Goal: Information Seeking & Learning: Check status

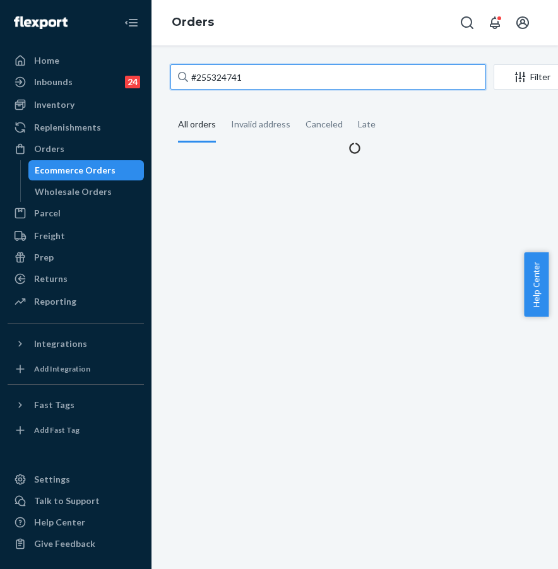
click at [269, 76] on input "#255324741" at bounding box center [328, 76] width 316 height 25
drag, startPoint x: 281, startPoint y: 75, endPoint x: 170, endPoint y: 72, distance: 110.5
click at [170, 72] on input "#255324741" at bounding box center [328, 76] width 316 height 25
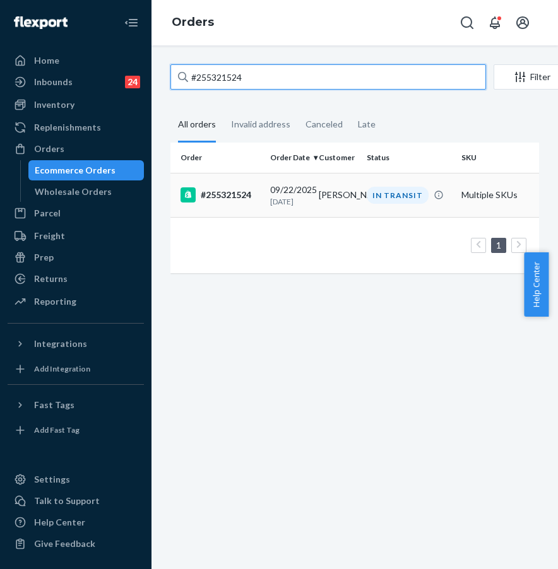
type input "#255321524"
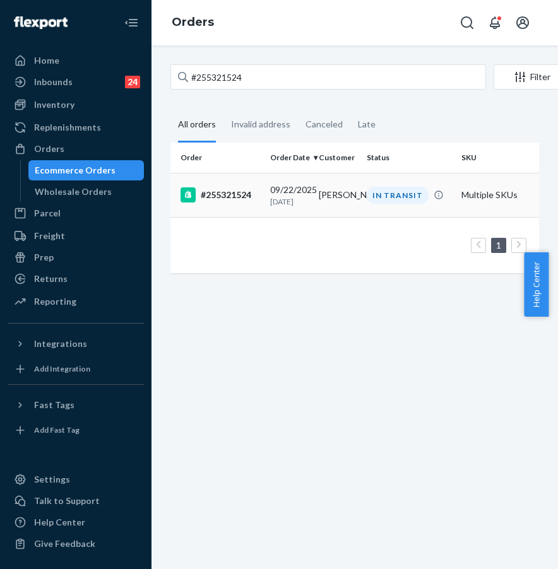
click at [235, 203] on div "#255321524" at bounding box center [221, 194] width 80 height 15
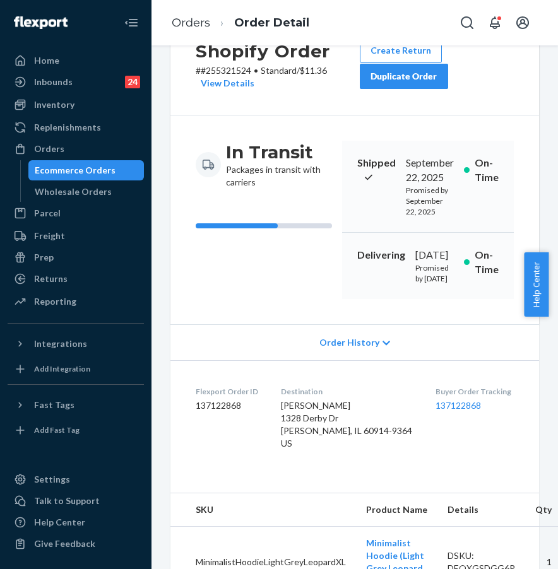
scroll to position [92, 0]
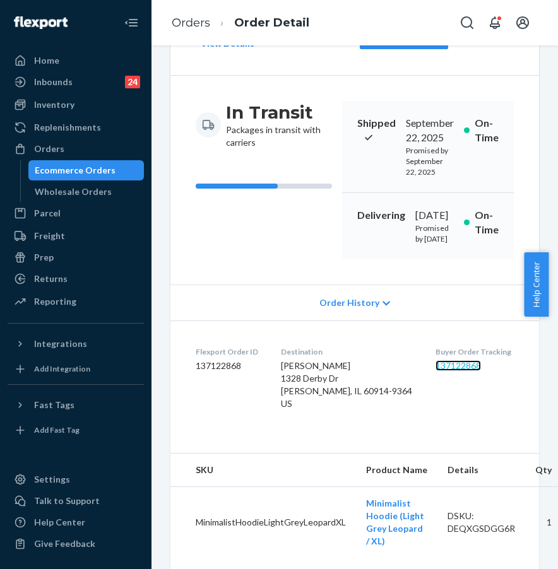
click at [442, 371] on link "137122868" at bounding box center [458, 365] width 45 height 11
click at [201, 23] on link "Orders" at bounding box center [191, 23] width 39 height 14
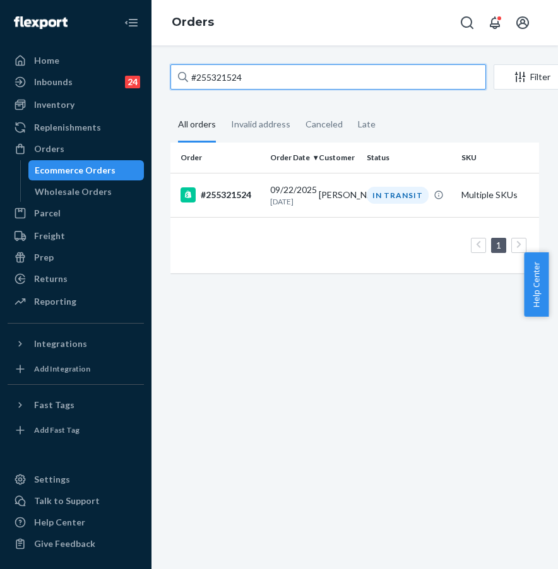
click at [252, 88] on input "#255321524" at bounding box center [328, 76] width 316 height 25
drag, startPoint x: 263, startPoint y: 83, endPoint x: 174, endPoint y: 77, distance: 89.2
click at [174, 77] on input "#255321524" at bounding box center [328, 76] width 316 height 25
paste input "264409"
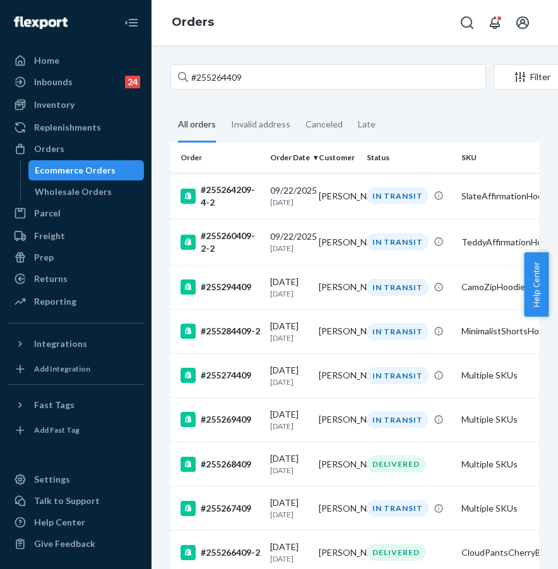
scroll to position [3, 0]
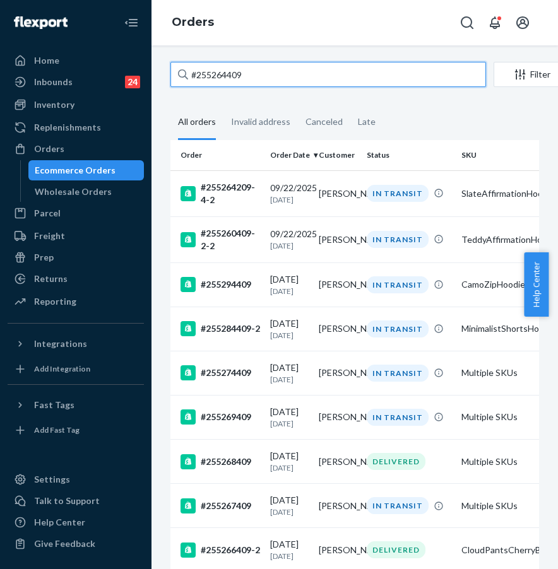
click at [250, 69] on input "#255264409" at bounding box center [328, 74] width 316 height 25
drag, startPoint x: 225, startPoint y: 71, endPoint x: 174, endPoint y: 68, distance: 51.8
click at [174, 68] on input "#255264409" at bounding box center [328, 74] width 316 height 25
paste input "324606"
type input "#255324606"
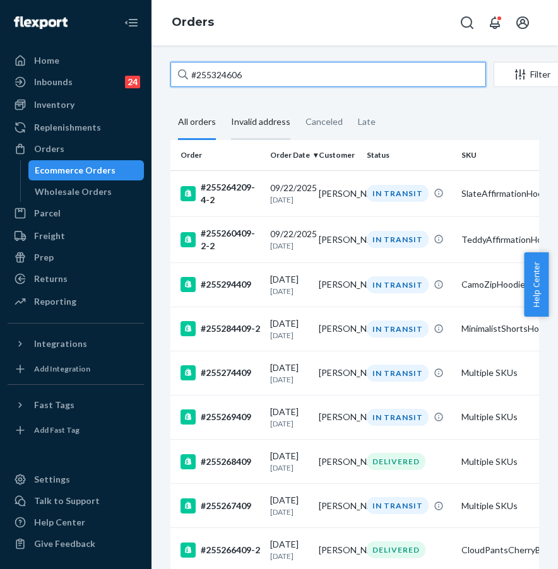
scroll to position [0, 0]
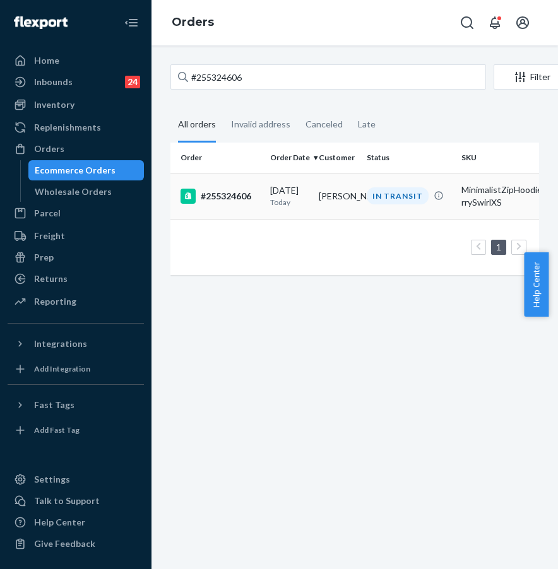
click at [234, 191] on div "#255324606" at bounding box center [221, 196] width 80 height 15
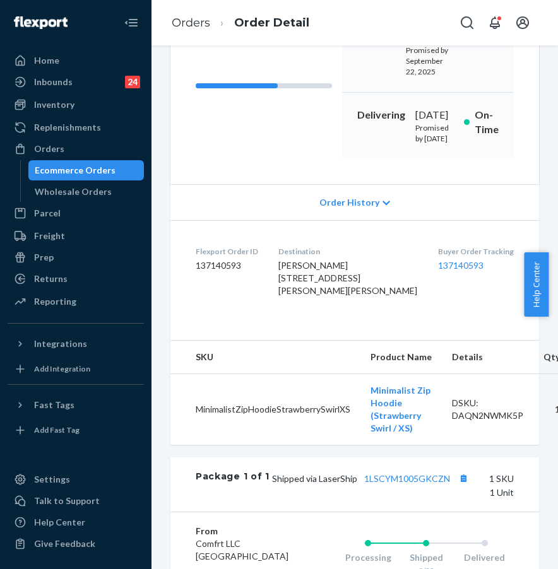
scroll to position [198, 0]
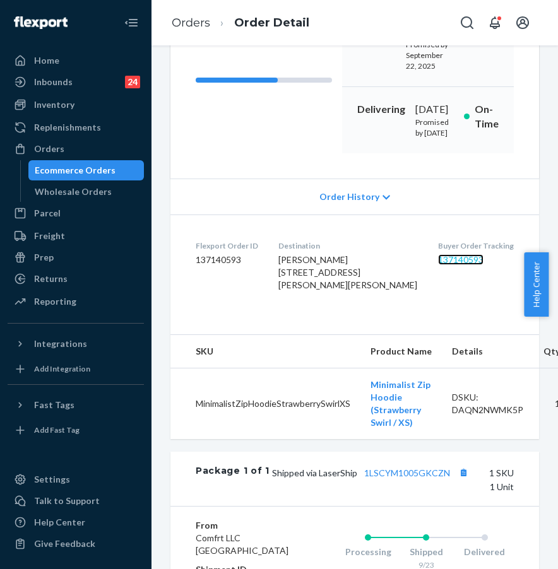
click at [451, 265] on link "137140593" at bounding box center [460, 259] width 45 height 11
click at [263, 367] on div "Shopify Order # #255324606 • Standard / $6.71 View Details Create Return Duplic…" at bounding box center [354, 153] width 369 height 572
click at [402, 322] on dl "Flexport Order ID 137140593 Destination [PERSON_NAME] [STREET_ADDRESS][PERSON_N…" at bounding box center [354, 268] width 369 height 107
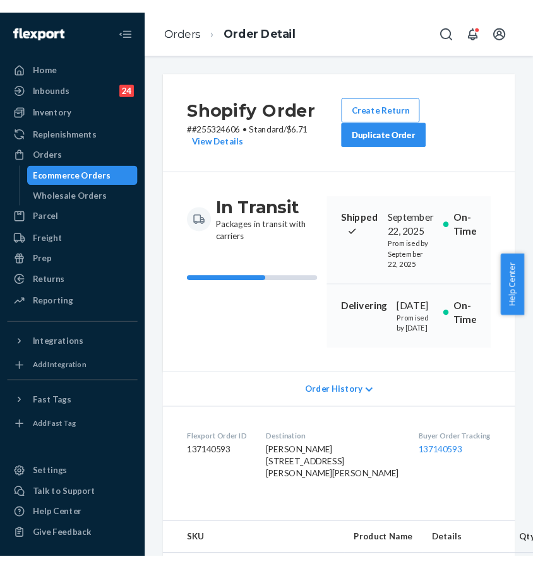
scroll to position [3, 0]
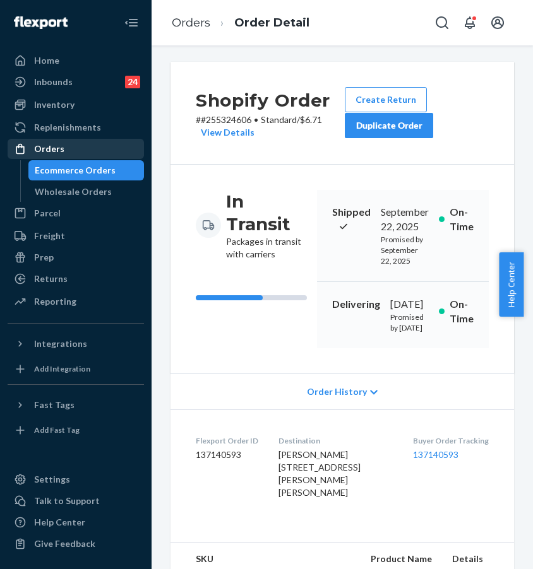
click at [100, 142] on div "Orders" at bounding box center [76, 149] width 134 height 18
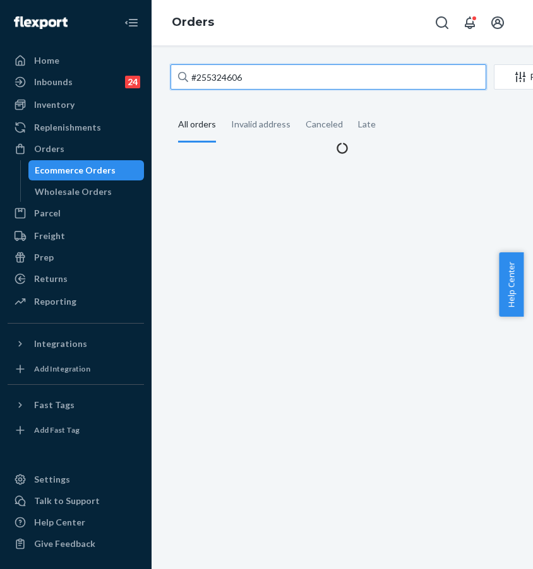
click at [223, 82] on input "#255324606" at bounding box center [328, 76] width 316 height 25
drag, startPoint x: 259, startPoint y: 81, endPoint x: 175, endPoint y: 74, distance: 84.9
click at [175, 74] on input "#255324606" at bounding box center [328, 76] width 316 height 25
paste input "259163"
type input "#255259163"
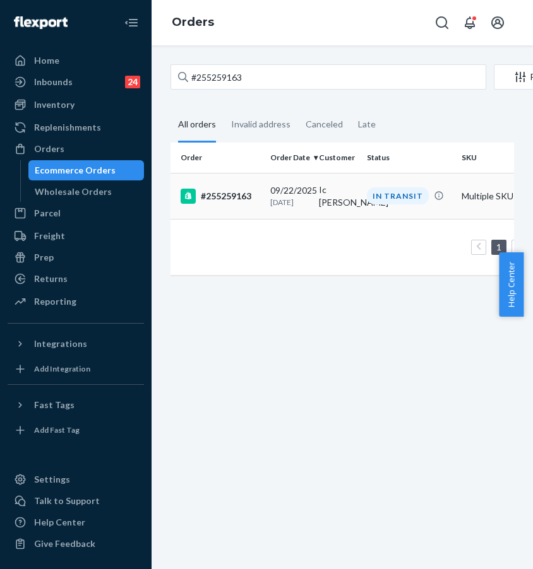
click at [227, 192] on div "#255259163" at bounding box center [221, 196] width 80 height 15
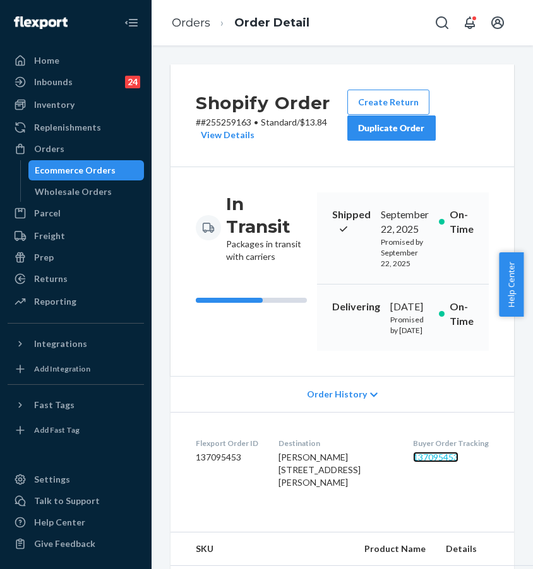
click at [429, 463] on link "137095453" at bounding box center [435, 457] width 45 height 11
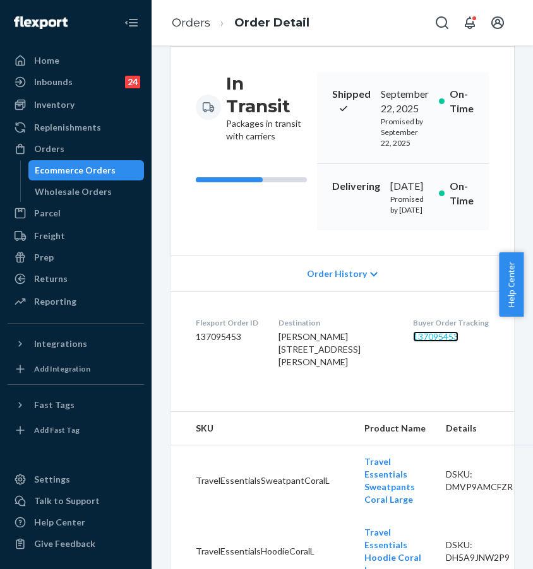
scroll to position [264, 0]
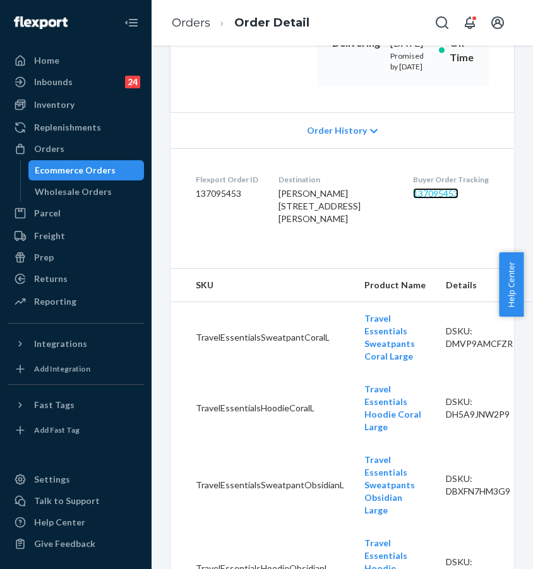
click at [415, 199] on link "137095453" at bounding box center [435, 193] width 45 height 11
click at [94, 143] on div "Orders" at bounding box center [76, 149] width 134 height 18
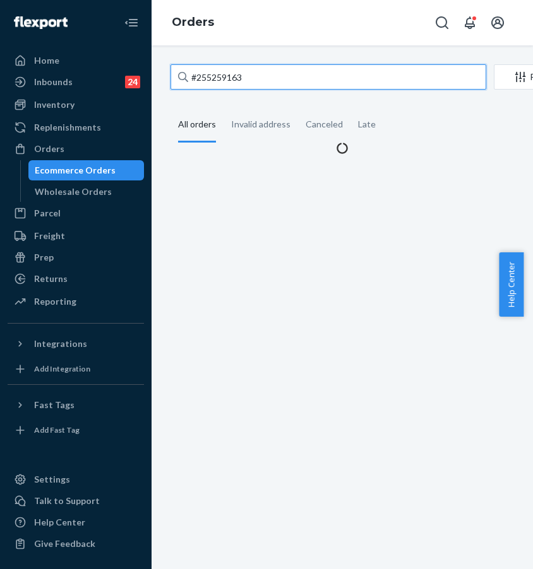
click at [240, 78] on input "#255259163" at bounding box center [328, 76] width 316 height 25
drag, startPoint x: 281, startPoint y: 78, endPoint x: 169, endPoint y: 74, distance: 112.4
click at [169, 74] on div "#255259163 Filter Import Orders Create order Ecommerce order Removal order All …" at bounding box center [342, 109] width 362 height 90
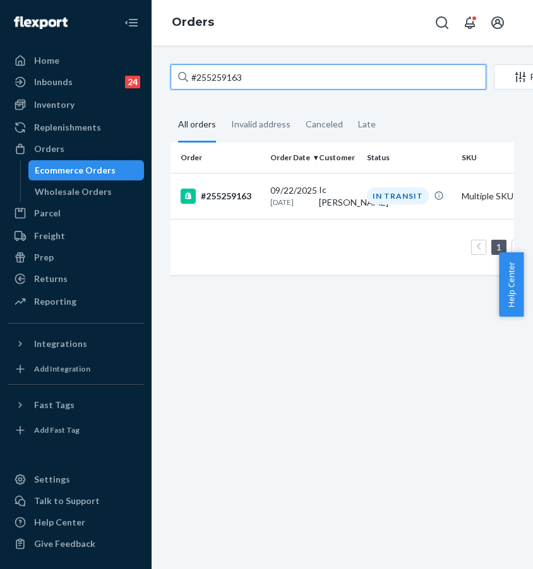
click at [273, 85] on input "#255259163" at bounding box center [328, 76] width 316 height 25
drag, startPoint x: 278, startPoint y: 82, endPoint x: 183, endPoint y: 78, distance: 94.8
click at [183, 78] on div "#255259163" at bounding box center [328, 76] width 316 height 25
drag, startPoint x: 393, startPoint y: 80, endPoint x: 205, endPoint y: 71, distance: 188.3
click at [205, 71] on input "#255259163" at bounding box center [328, 76] width 316 height 25
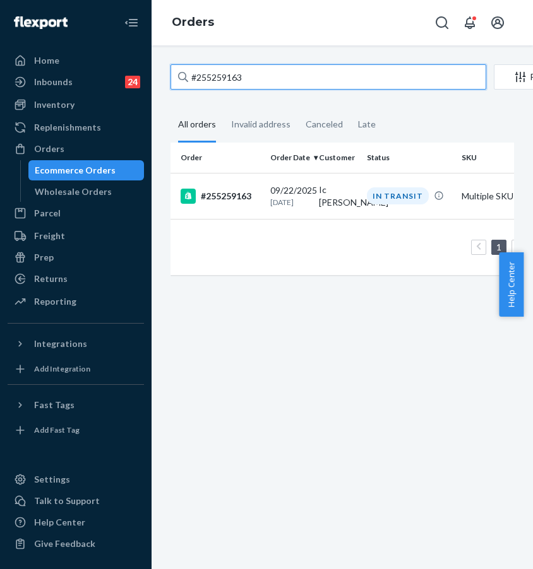
paste input "3385830"
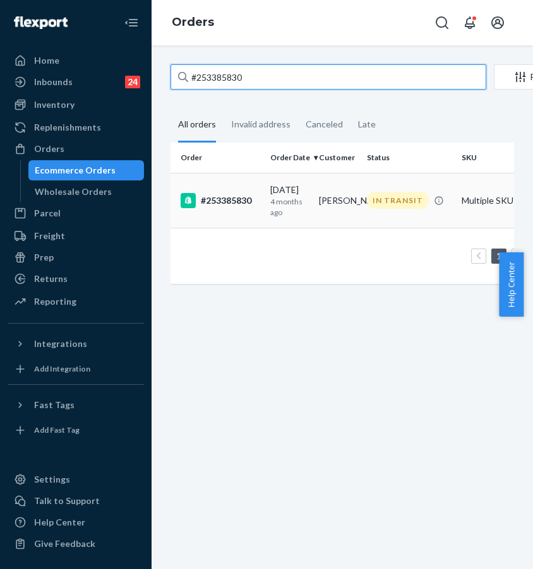
type input "#253385830"
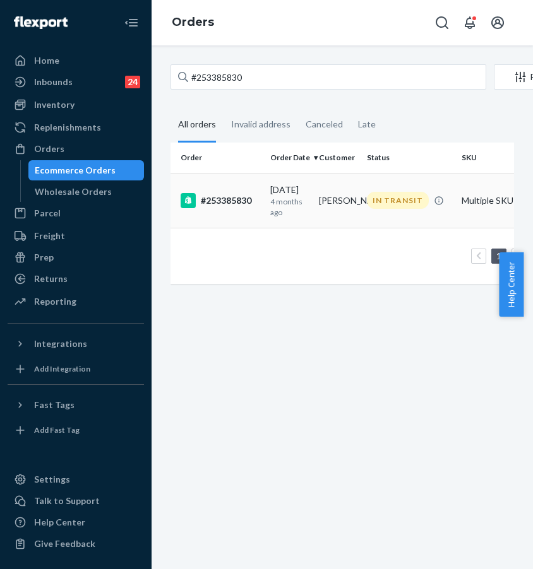
click at [232, 202] on div "#253385830" at bounding box center [221, 200] width 80 height 15
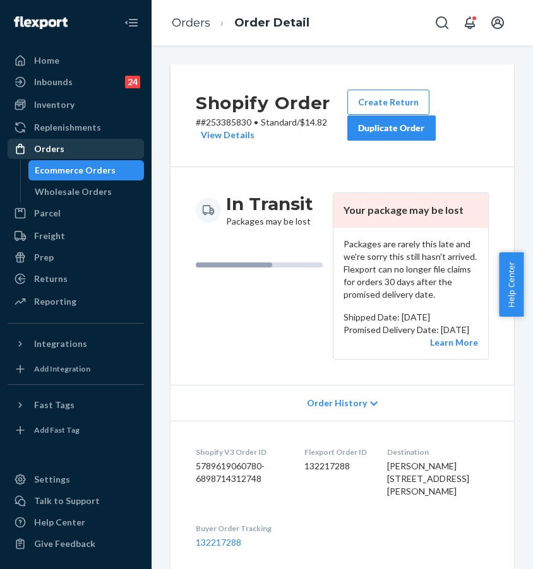
click at [67, 144] on div "Orders" at bounding box center [76, 149] width 134 height 18
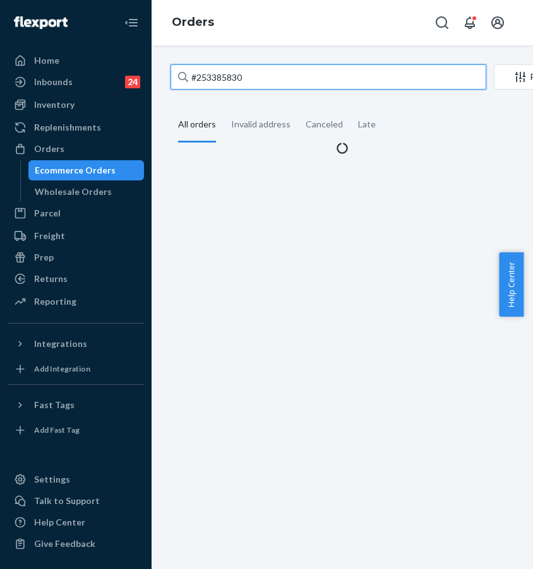
click at [261, 79] on input "#253385830" at bounding box center [328, 76] width 316 height 25
drag, startPoint x: 300, startPoint y: 78, endPoint x: 163, endPoint y: 74, distance: 137.0
click at [165, 74] on div "#253385830 Filter Import Orders Create order Ecommerce order Removal order All …" at bounding box center [342, 109] width 362 height 90
paste input "5268852"
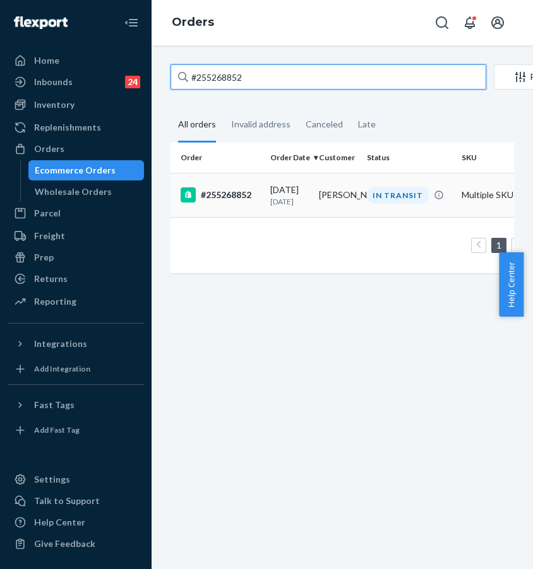
type input "#255268852"
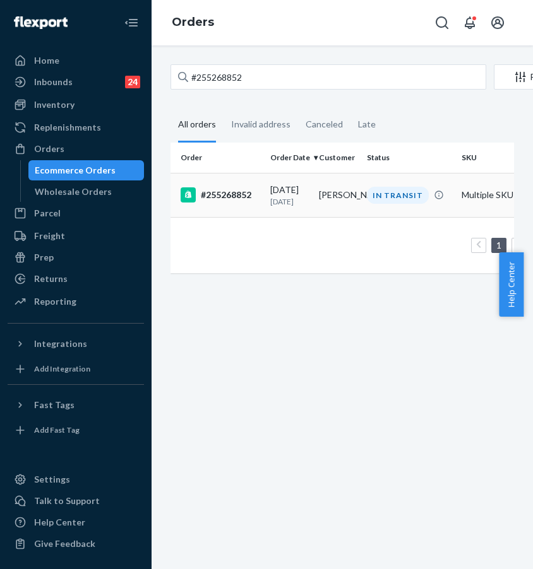
click at [226, 205] on td "#255268852" at bounding box center [217, 195] width 95 height 44
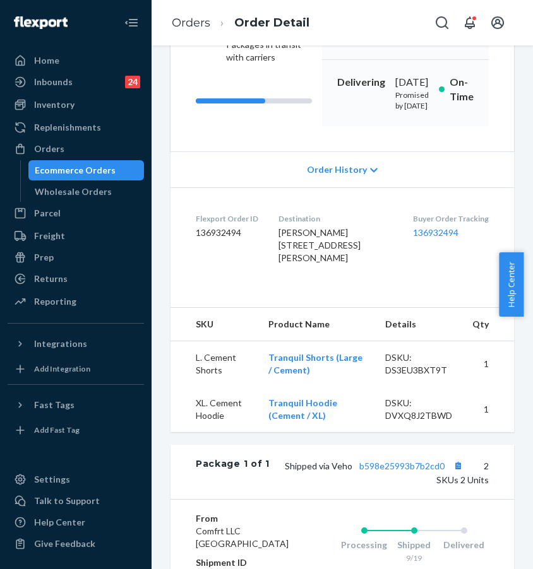
scroll to position [285, 0]
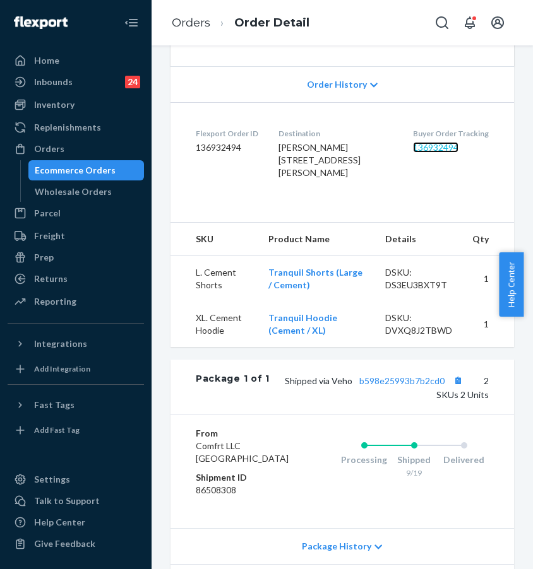
click at [415, 153] on link "136932494" at bounding box center [435, 147] width 45 height 11
drag, startPoint x: 282, startPoint y: 213, endPoint x: 388, endPoint y: 222, distance: 106.5
click at [388, 210] on dl "Flexport Order ID 136932494 Destination [PERSON_NAME] [STREET_ADDRESS][PERSON_N…" at bounding box center [341, 155] width 343 height 107
copy span "[STREET_ADDRESS][PERSON_NAME]"
click at [76, 139] on link "Orders" at bounding box center [76, 149] width 136 height 20
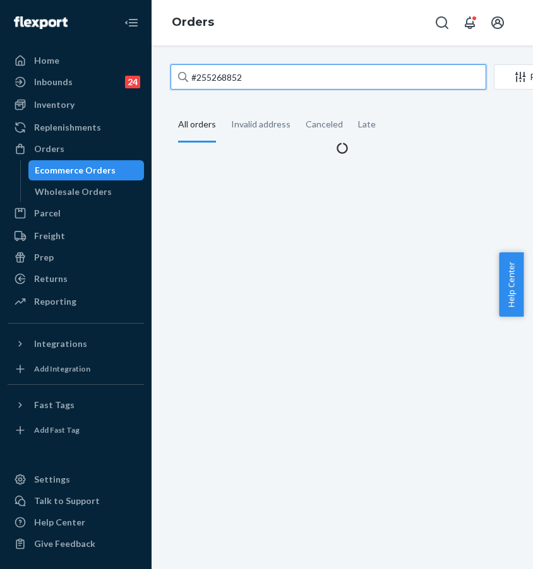
click at [237, 82] on input "#255268852" at bounding box center [328, 76] width 316 height 25
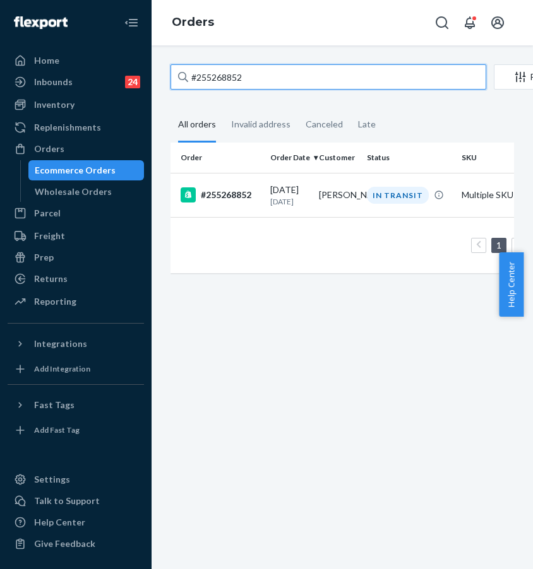
click at [254, 77] on input "#255268852" at bounding box center [328, 76] width 316 height 25
drag, startPoint x: 278, startPoint y: 78, endPoint x: 181, endPoint y: 74, distance: 97.3
click at [181, 74] on div "#255268852" at bounding box center [328, 76] width 316 height 25
paste input "4808384"
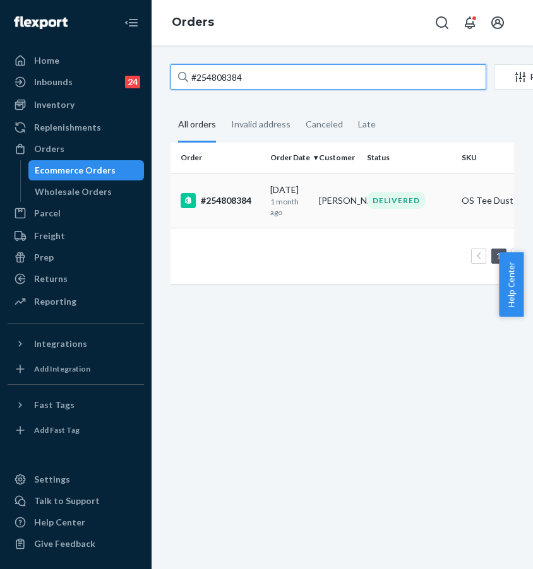
type input "#254808384"
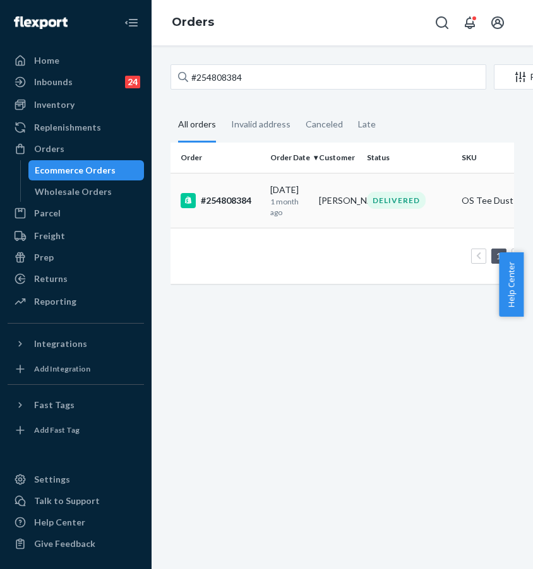
click at [229, 207] on div "#254808384" at bounding box center [221, 200] width 80 height 15
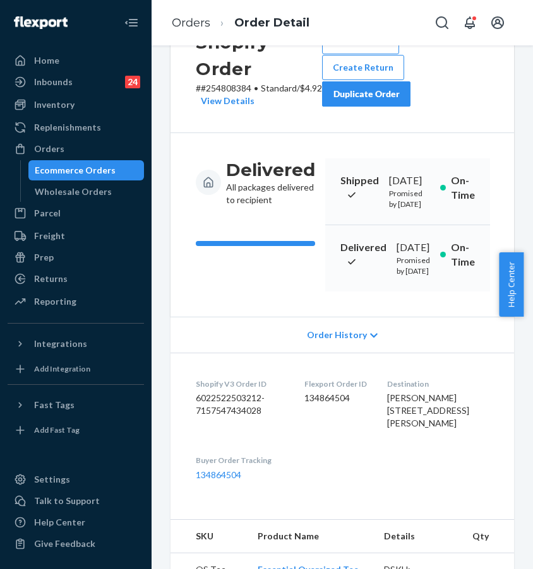
scroll to position [116, 0]
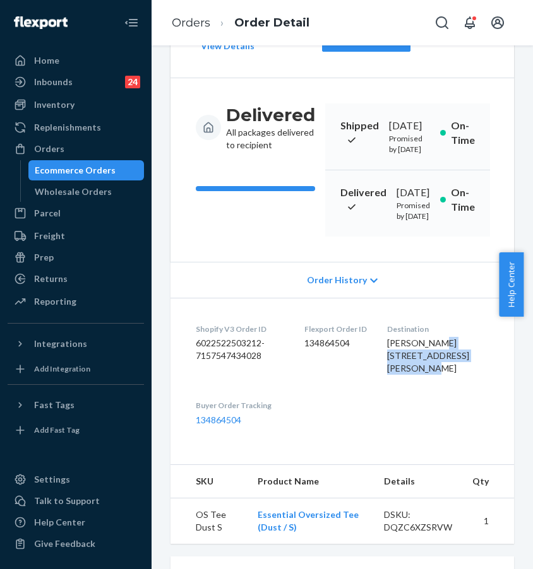
drag, startPoint x: 399, startPoint y: 430, endPoint x: 429, endPoint y: 454, distance: 39.0
click at [429, 451] on dl "Shopify V3 Order ID 6022522503212-7157547434028 Flexport Order ID 134864504 Des…" at bounding box center [341, 374] width 343 height 153
copy span "[STREET_ADDRESS]"
click at [83, 152] on div "Orders" at bounding box center [76, 149] width 134 height 18
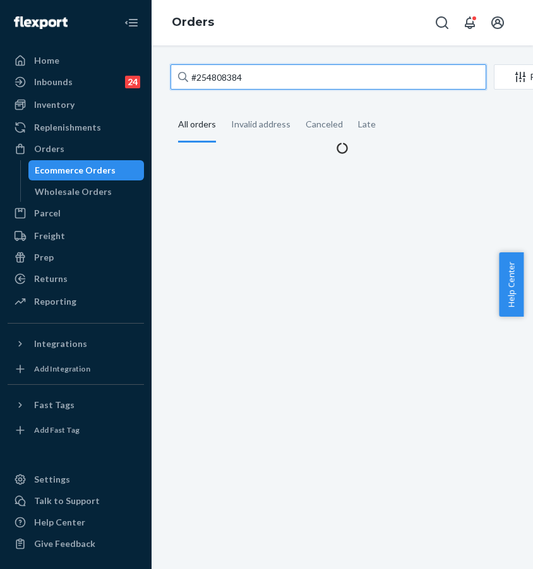
click at [256, 72] on input "#254808384" at bounding box center [328, 76] width 316 height 25
drag, startPoint x: 190, startPoint y: 74, endPoint x: 153, endPoint y: 74, distance: 36.6
click at [155, 74] on div "#254808384 Filter Import Orders Create order Ecommerce order Removal order All …" at bounding box center [341, 307] width 381 height 524
paste input "255275145"
type input "255275145"
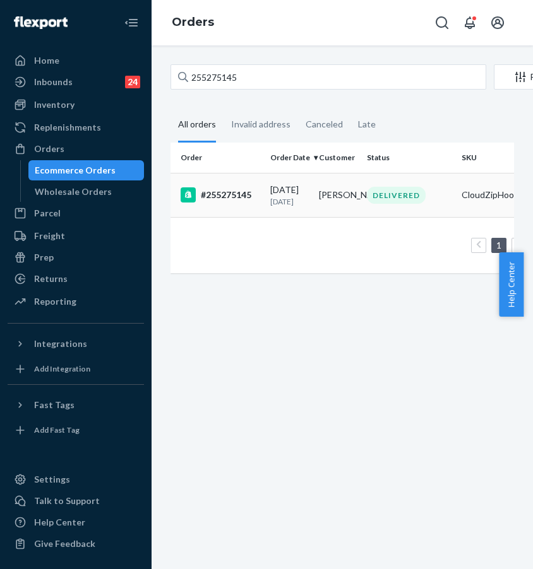
click at [228, 194] on div "#255275145" at bounding box center [221, 194] width 80 height 15
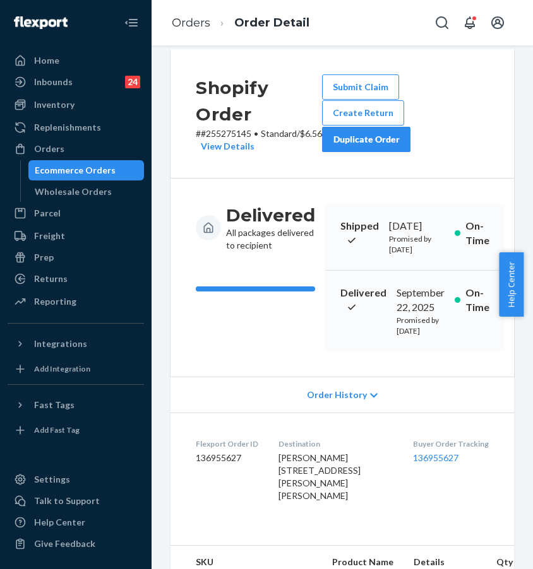
scroll to position [79, 0]
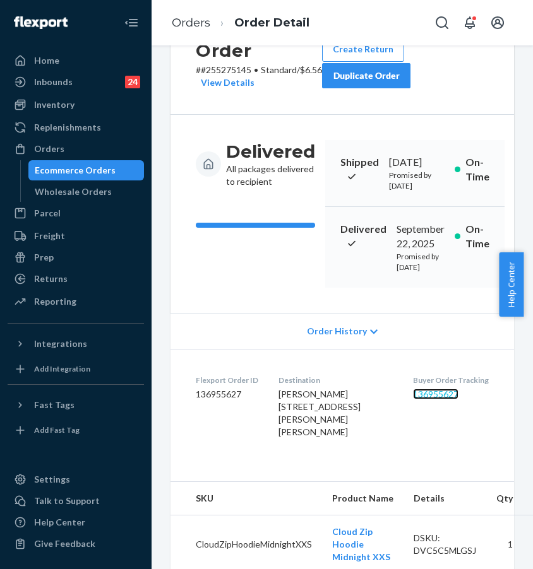
click at [413, 400] on link "136955627" at bounding box center [435, 394] width 45 height 11
drag, startPoint x: 277, startPoint y: 447, endPoint x: 289, endPoint y: 446, distance: 12.0
click at [279, 446] on dl "Flexport Order ID 136955627 Destination [PERSON_NAME] [STREET_ADDRESS][PERSON_N…" at bounding box center [341, 409] width 343 height 120
drag, startPoint x: 289, startPoint y: 446, endPoint x: 333, endPoint y: 452, distance: 44.5
click at [333, 437] on span "[PERSON_NAME] [STREET_ADDRESS][PERSON_NAME][PERSON_NAME]" at bounding box center [319, 413] width 82 height 49
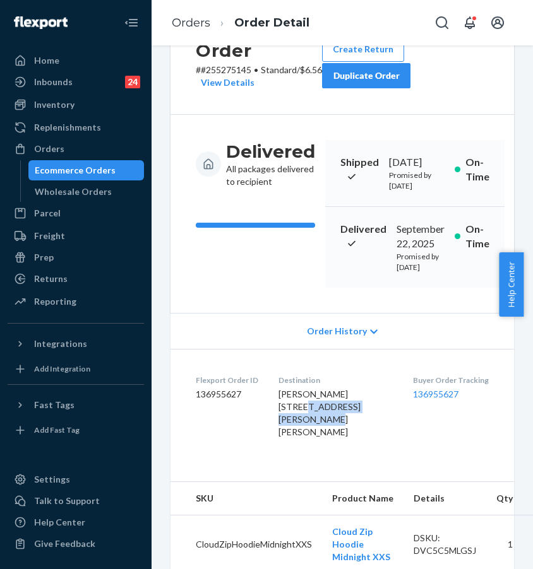
click at [296, 437] on span "[PERSON_NAME] [STREET_ADDRESS][PERSON_NAME][PERSON_NAME]" at bounding box center [319, 413] width 82 height 49
drag, startPoint x: 280, startPoint y: 442, endPoint x: 352, endPoint y: 454, distance: 72.2
click at [352, 437] on span "[PERSON_NAME] [STREET_ADDRESS][PERSON_NAME][PERSON_NAME]" at bounding box center [319, 413] width 82 height 49
copy span "[STREET_ADDRESS][PERSON_NAME]"
click at [105, 148] on div "Orders" at bounding box center [76, 149] width 134 height 18
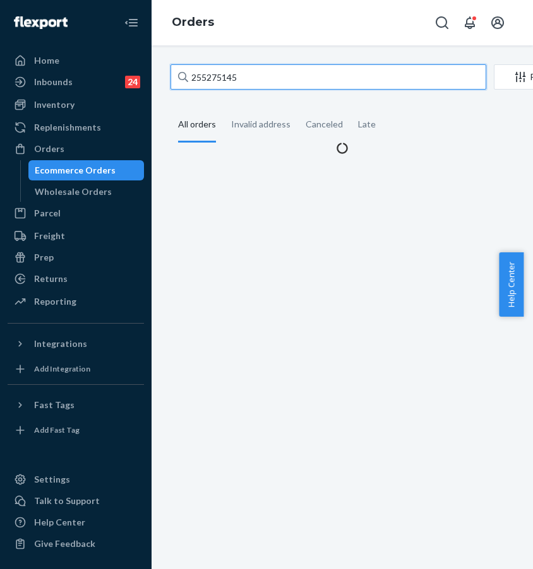
click at [300, 80] on input "255275145" at bounding box center [328, 76] width 316 height 25
drag, startPoint x: 308, startPoint y: 78, endPoint x: 175, endPoint y: 76, distance: 133.2
click at [175, 76] on input "255275145" at bounding box center [328, 76] width 316 height 25
paste input "#253678386"
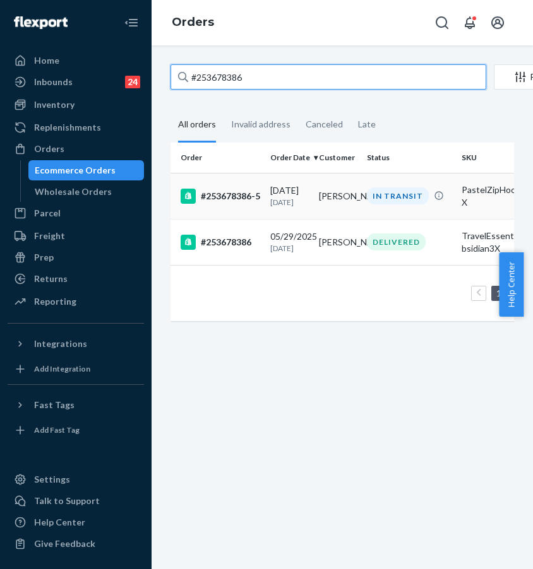
type input "#253678386"
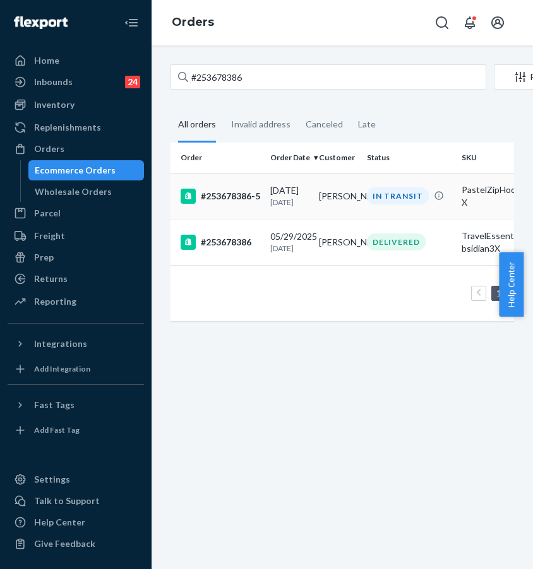
click at [241, 182] on td "#253678386-5" at bounding box center [217, 196] width 95 height 46
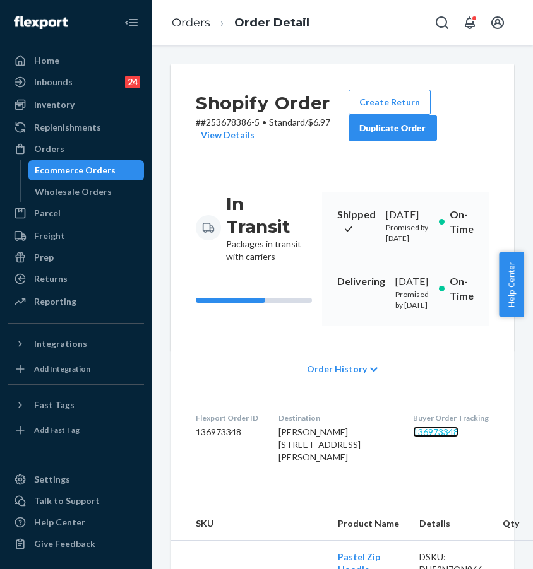
click at [444, 437] on link "136973348" at bounding box center [435, 432] width 45 height 11
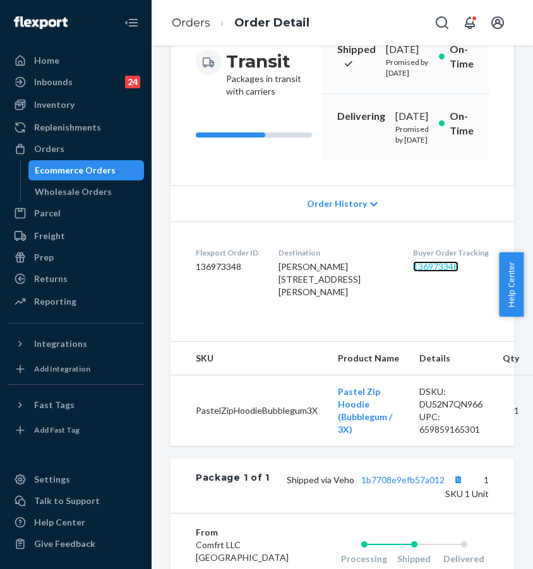
scroll to position [166, 0]
click at [422, 271] on link "136973348" at bounding box center [435, 266] width 45 height 11
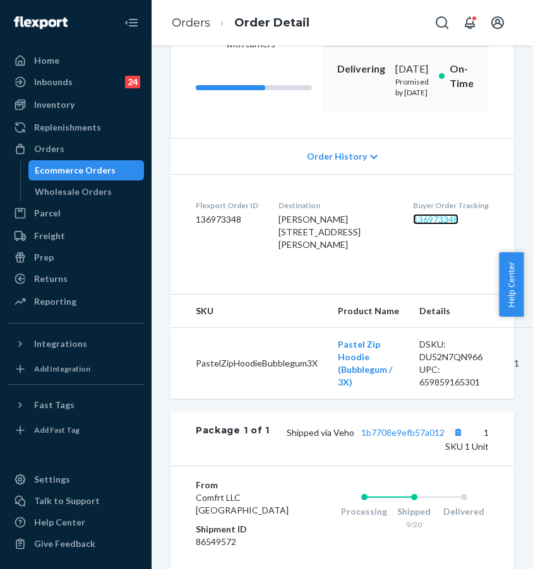
scroll to position [217, 0]
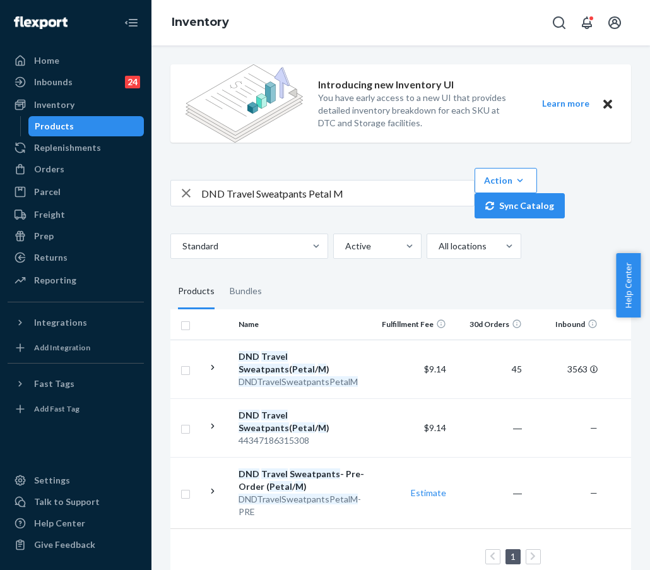
scroll to position [37, 0]
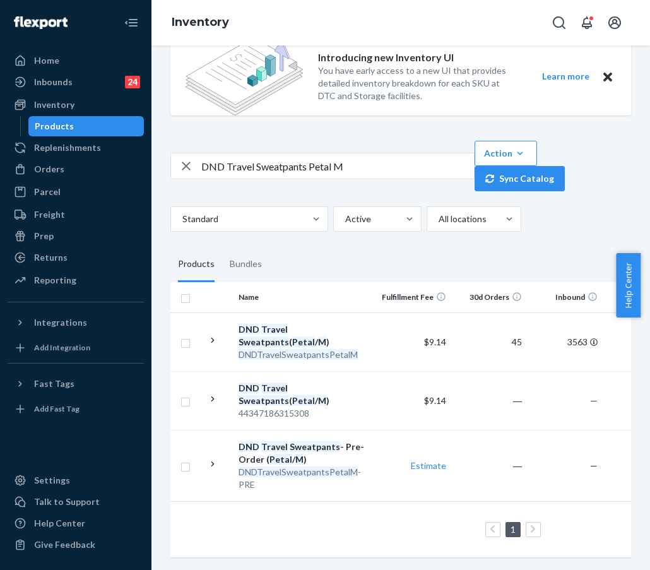
click at [290, 153] on input "DND Travel Sweatpants Petal M" at bounding box center [337, 165] width 273 height 25
drag, startPoint x: 374, startPoint y: 155, endPoint x: 196, endPoint y: 153, distance: 178.0
click at [197, 153] on div "DND Travel Sweatpants Petal M" at bounding box center [322, 165] width 303 height 25
paste input "Travel Essentials Sweatpants Crimson /"
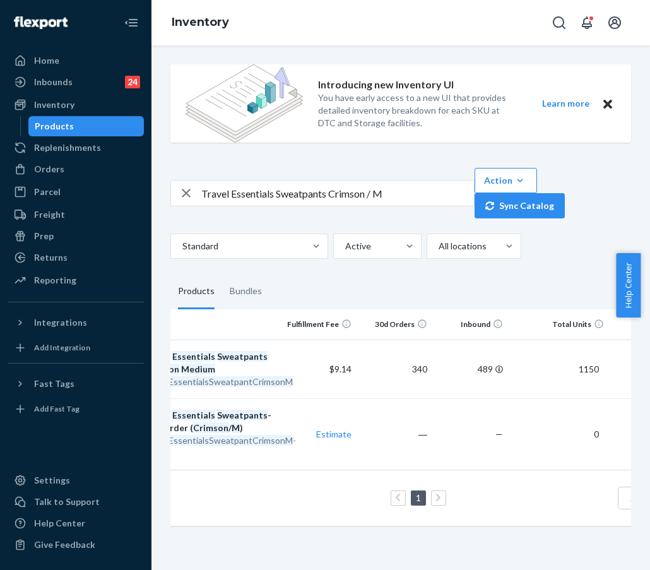
scroll to position [0, 0]
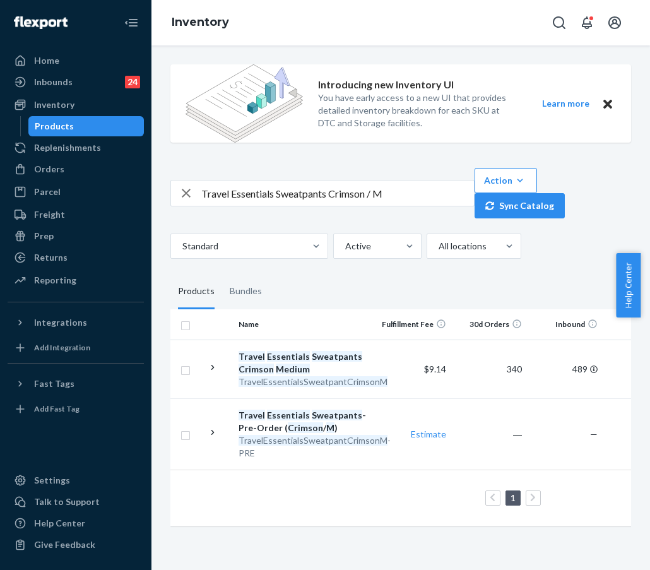
click at [371, 201] on input "Travel Essentials Sweatpants Crimson / M" at bounding box center [337, 193] width 273 height 25
drag, startPoint x: 377, startPoint y: 197, endPoint x: 387, endPoint y: 197, distance: 10.1
click at [387, 197] on input "Travel Essentials Sweatpants Crimson / M" at bounding box center [337, 193] width 273 height 25
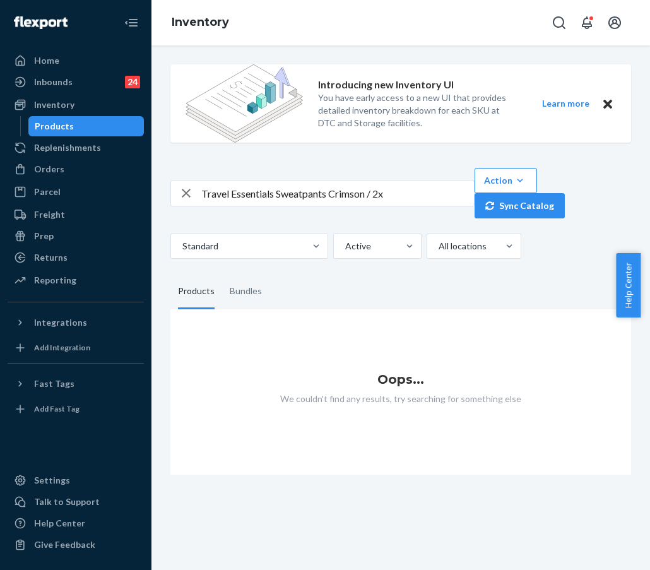
click at [367, 199] on input "Travel Essentials Sweatpants Crimson / 2x" at bounding box center [337, 193] width 273 height 25
drag, startPoint x: 369, startPoint y: 196, endPoint x: 413, endPoint y: 191, distance: 45.1
click at [409, 194] on input "Travel Essentials Sweatpants Crimson / 2x" at bounding box center [337, 193] width 273 height 25
click at [377, 208] on div "Travel Essentials Sweatpants Crimson Action Create product Create bundle Bulk c…" at bounding box center [400, 193] width 461 height 50
click at [385, 192] on input "Travel Essentials Sweatpants Crimson" at bounding box center [337, 193] width 273 height 25
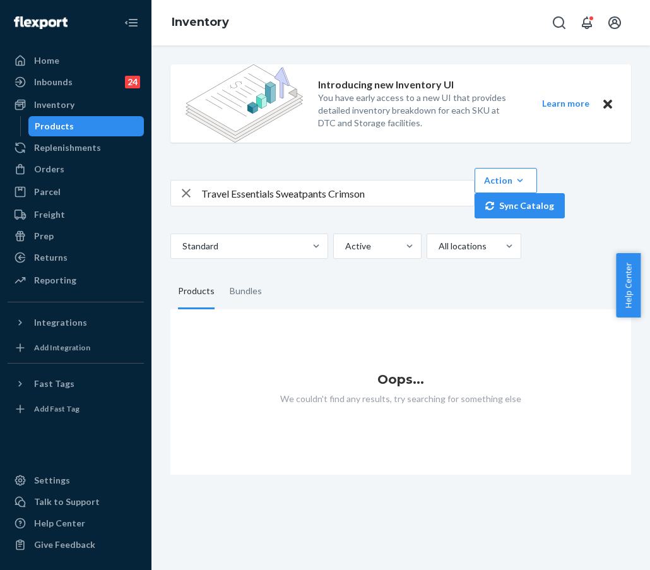
click at [330, 193] on input "Travel Essentials Sweatpants Crimson" at bounding box center [337, 193] width 273 height 25
drag, startPoint x: 330, startPoint y: 194, endPoint x: 408, endPoint y: 196, distance: 78.3
click at [408, 197] on input "Travel Essentials Sweatpants Crimson" at bounding box center [337, 193] width 273 height 25
type input "Travel Essentials Sweatpants"
click at [257, 228] on div "Travel Essentials Sweatpants Action Create product Create bundle Bulk create pr…" at bounding box center [400, 213] width 461 height 91
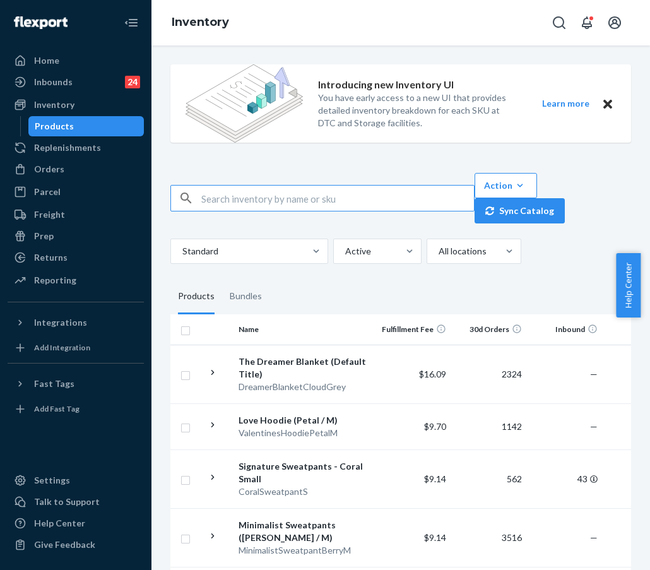
type input "https://comfrt.zendesk.com/agent/tickets/559263"
drag, startPoint x: 449, startPoint y: 201, endPoint x: 165, endPoint y: 192, distance: 283.6
click at [237, 201] on input "text" at bounding box center [337, 198] width 273 height 25
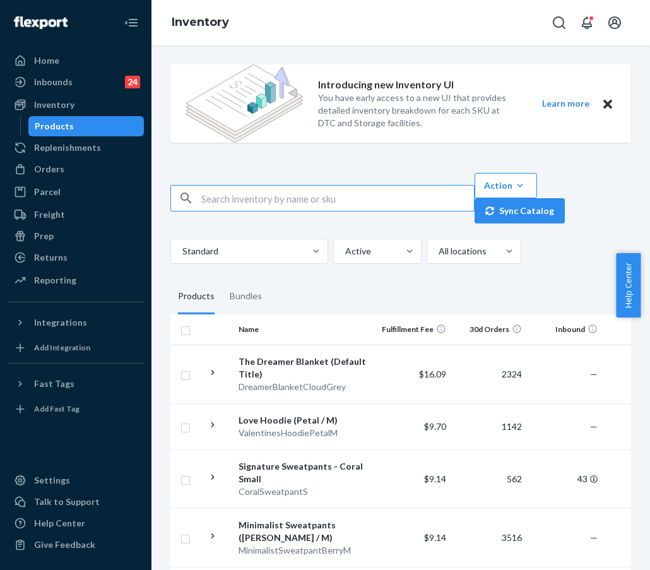
paste input "Travel Essentials Sweatpants Crimson"
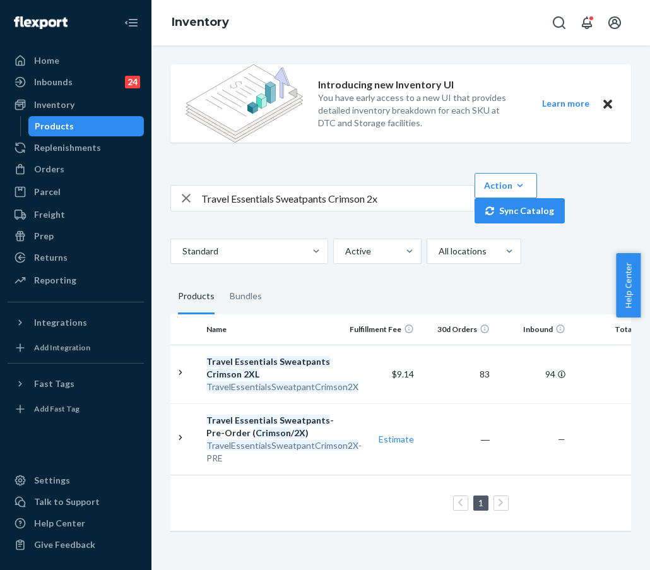
scroll to position [0, 31]
click at [396, 196] on input "Travel Essentials Sweatpants Crimson 2x" at bounding box center [337, 198] width 273 height 25
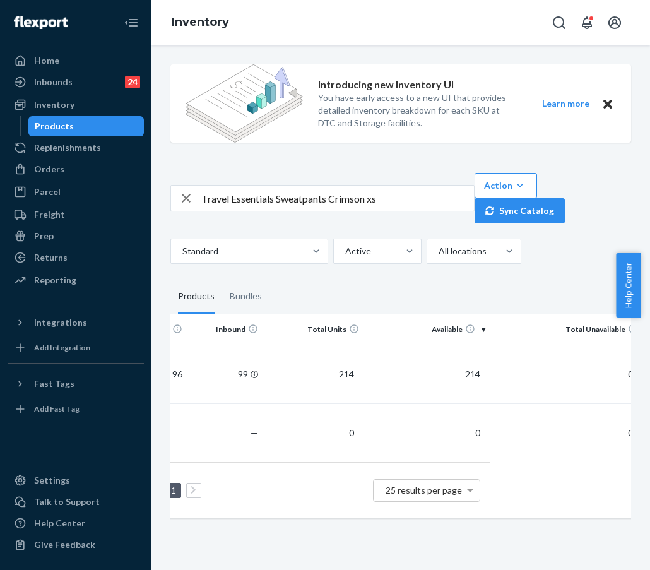
scroll to position [0, 193]
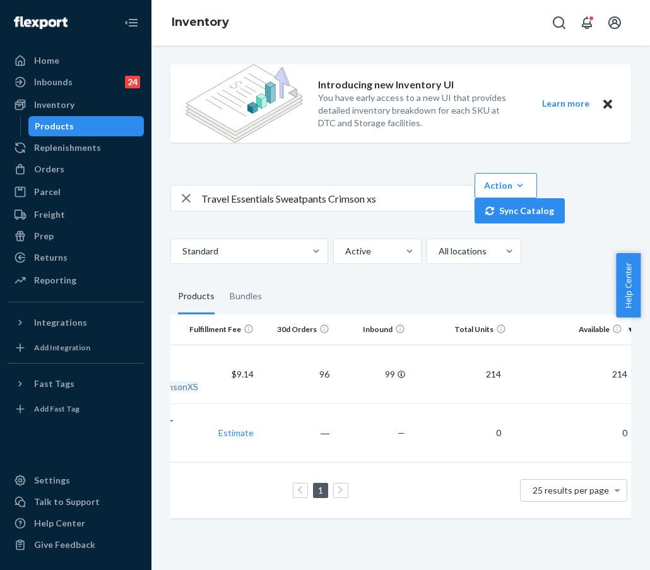
click at [388, 194] on input "Travel Essentials Sweatpants Crimson xs" at bounding box center [337, 198] width 273 height 25
type input "Travel Essentials Sweatpants Crimson S"
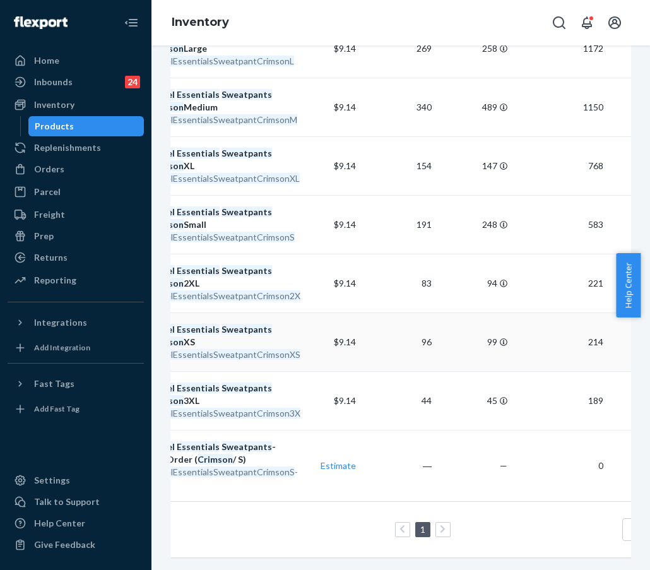
scroll to position [0, 83]
